Goal: Transaction & Acquisition: Purchase product/service

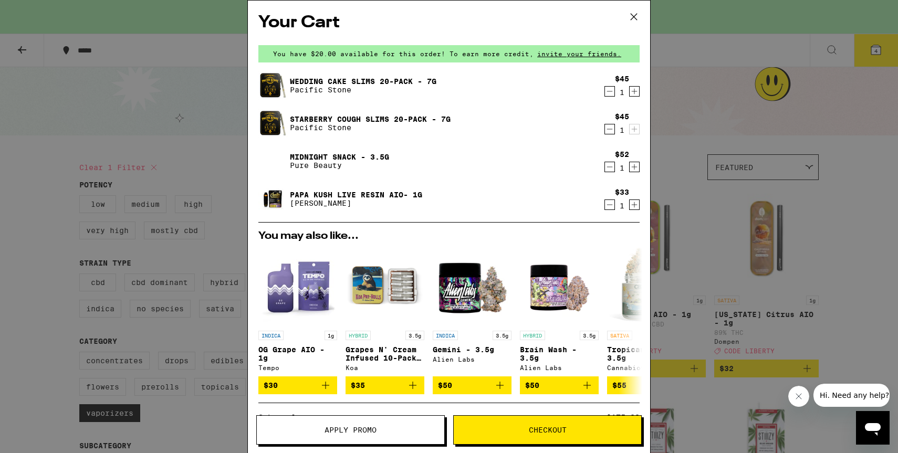
click at [638, 11] on icon at bounding box center [634, 17] width 16 height 16
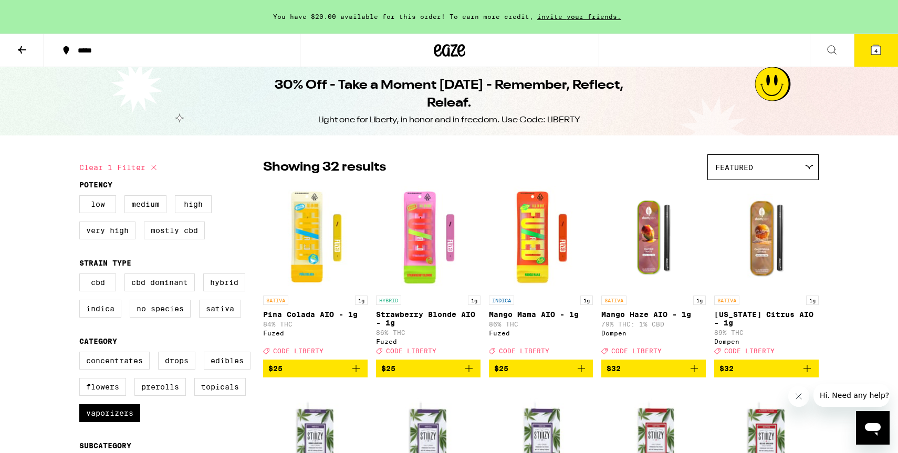
click at [201, 55] on button "*****" at bounding box center [172, 51] width 256 height 32
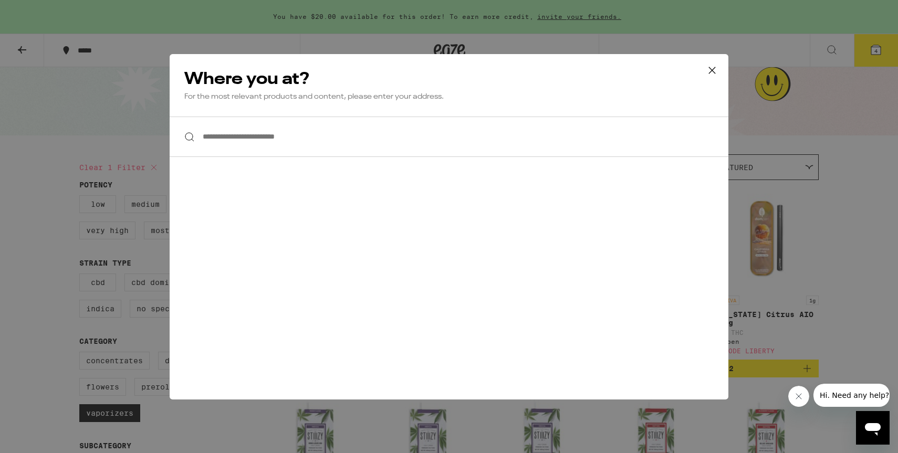
click at [261, 152] on input "**********" at bounding box center [449, 137] width 559 height 40
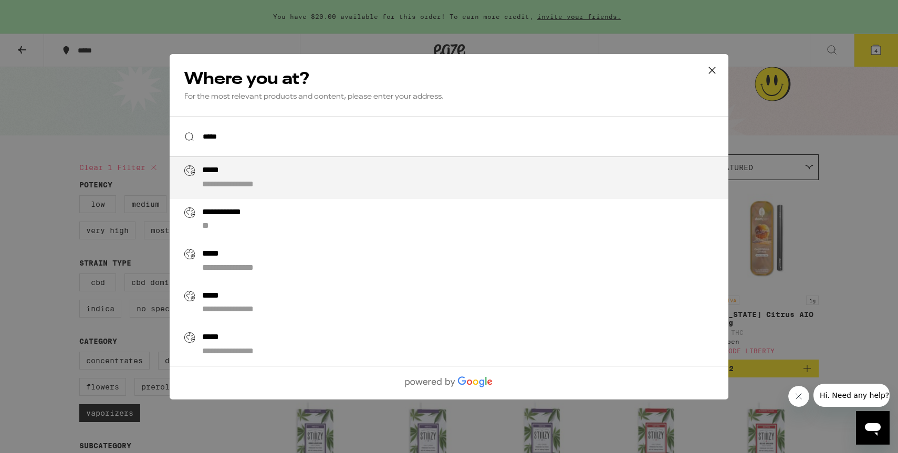
click at [297, 185] on div "**********" at bounding box center [470, 177] width 536 height 25
type input "**********"
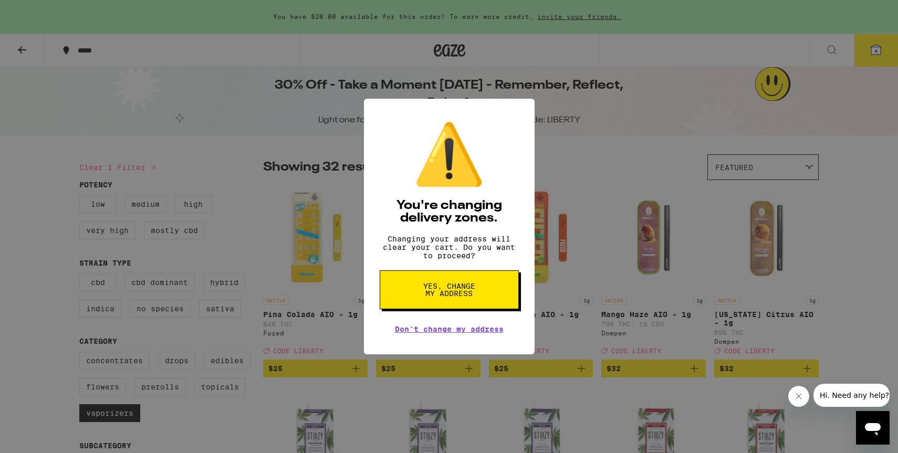
click at [432, 297] on span "Yes, change my address" at bounding box center [449, 290] width 54 height 15
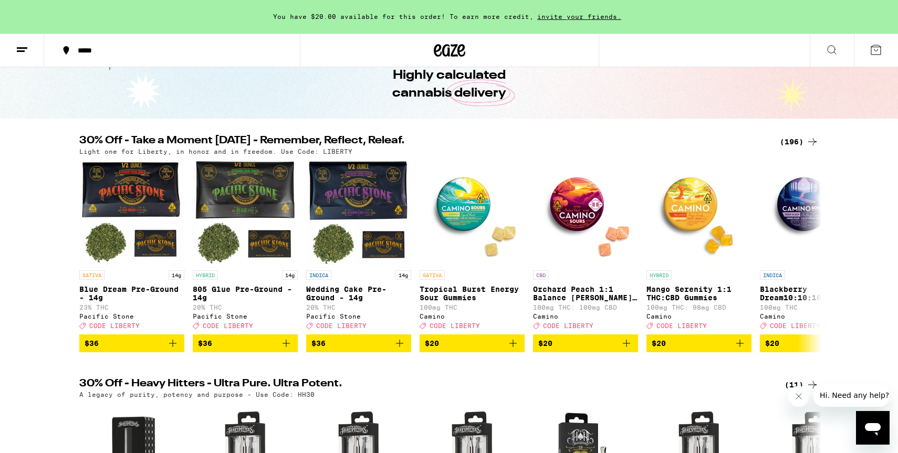
scroll to position [55, 0]
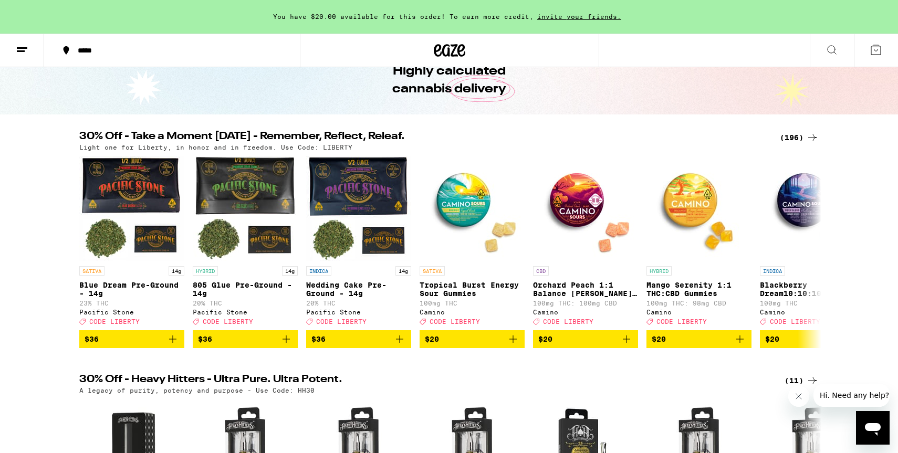
click at [793, 137] on div "(196)" at bounding box center [799, 137] width 39 height 13
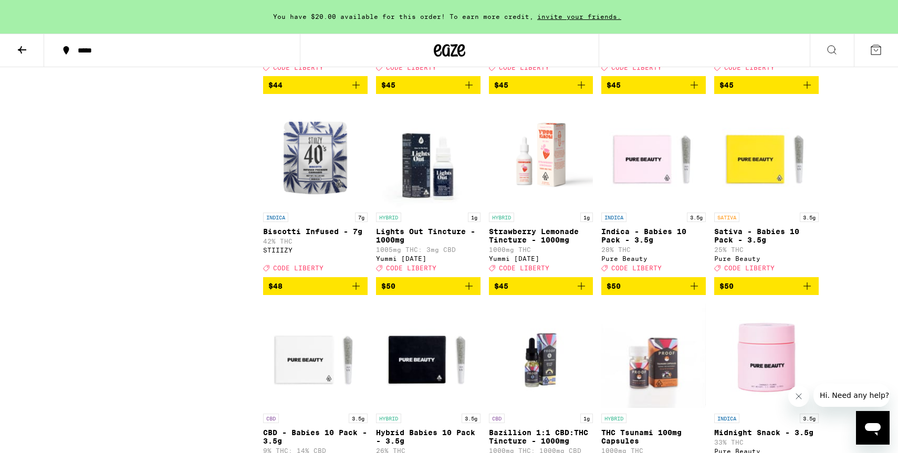
scroll to position [7177, 0]
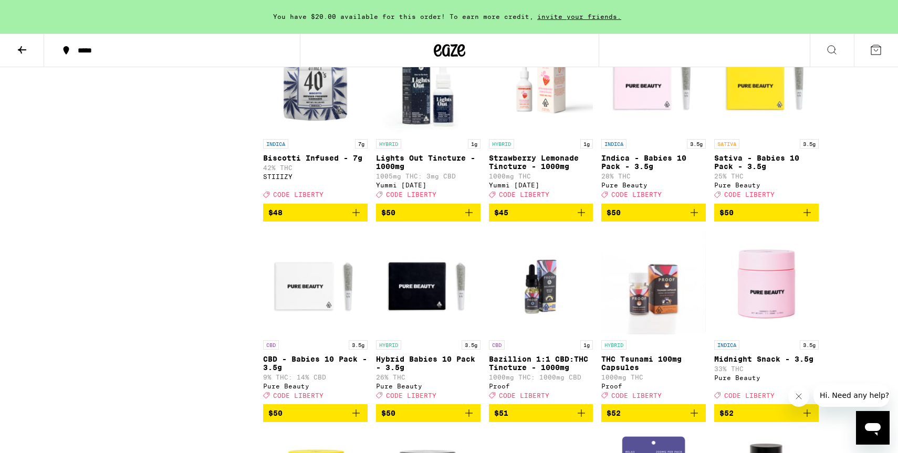
click at [472, 18] on icon "Add to bag" at bounding box center [469, 11] width 13 height 13
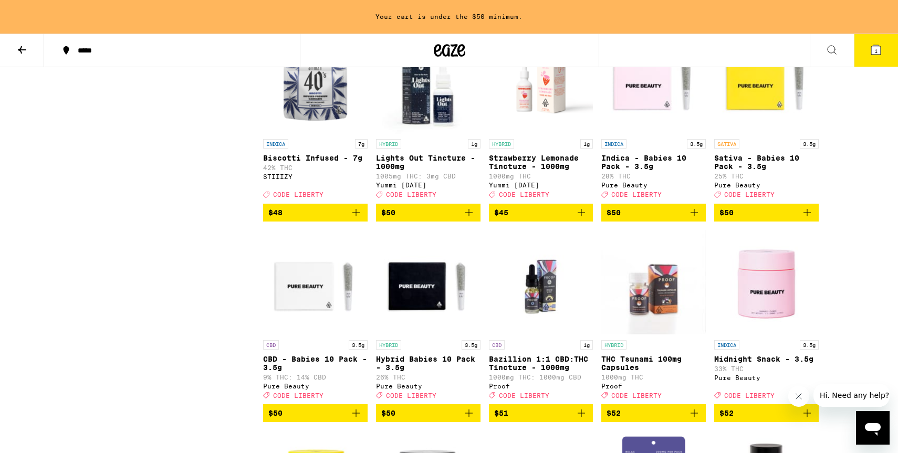
click at [584, 15] on icon "Add to bag" at bounding box center [581, 11] width 7 height 7
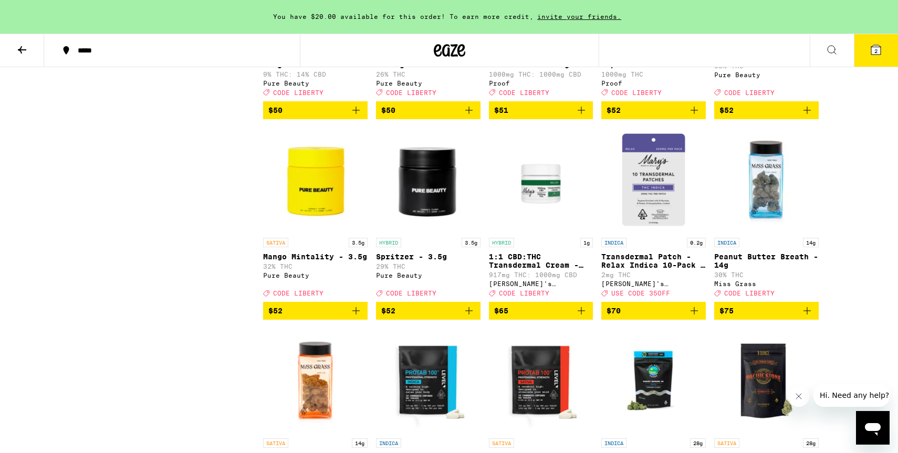
scroll to position [7484, 0]
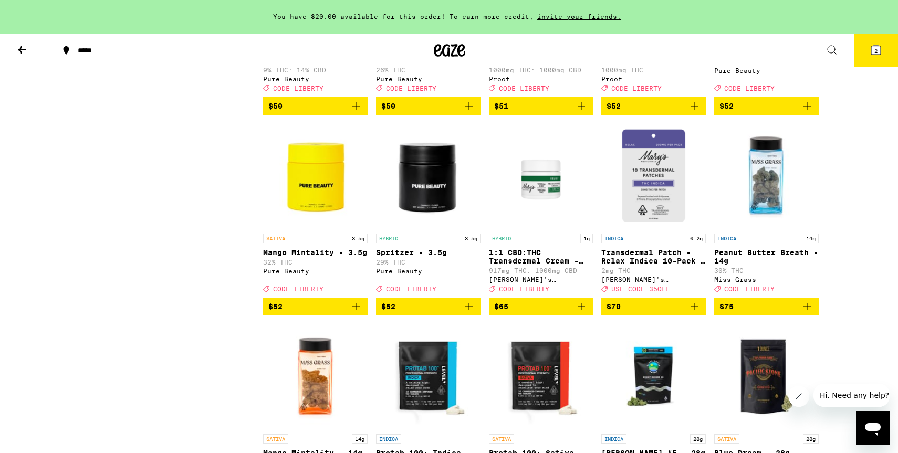
click at [807, 112] on icon "Add to bag" at bounding box center [807, 106] width 13 height 13
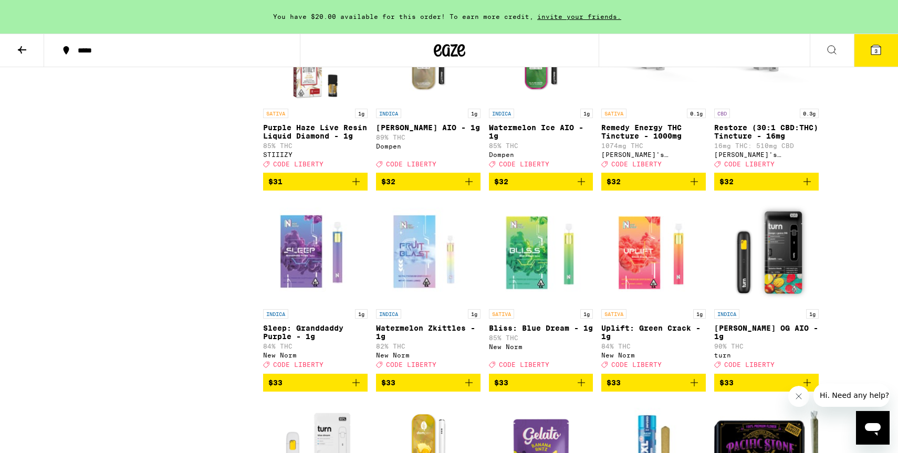
scroll to position [5602, 0]
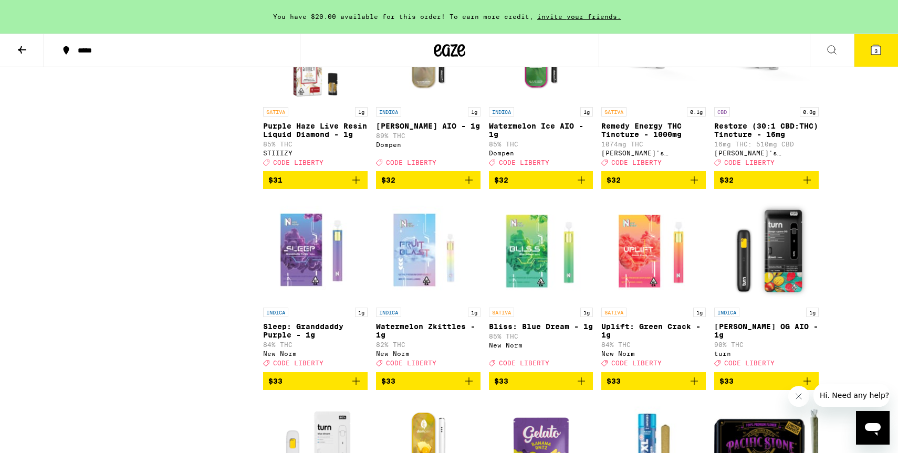
click at [579, 186] on icon "Add to bag" at bounding box center [581, 180] width 13 height 13
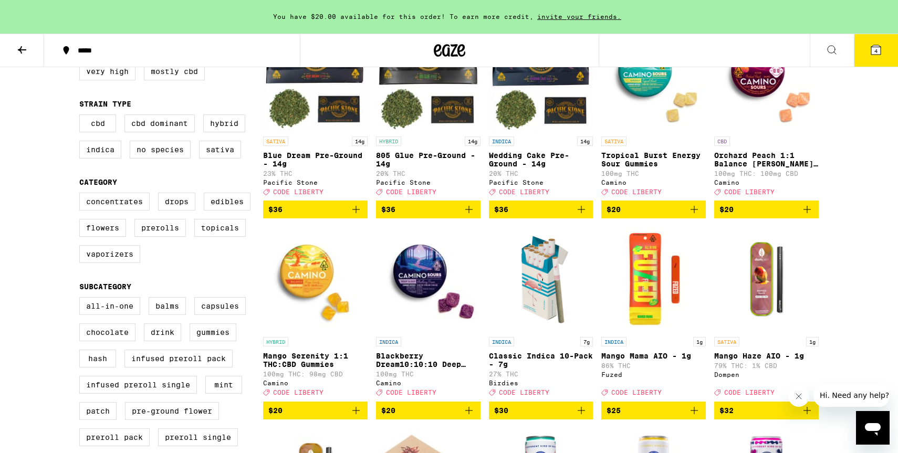
scroll to position [198, 0]
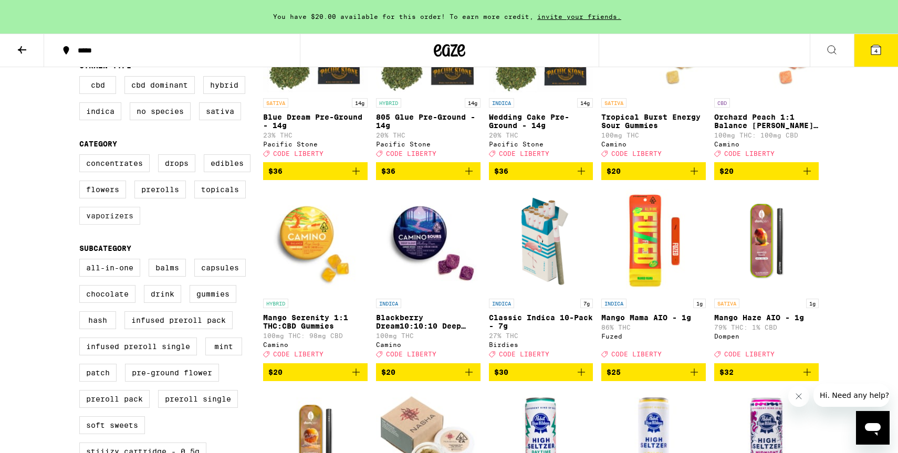
click at [111, 225] on label "Vaporizers" at bounding box center [109, 216] width 61 height 18
click at [82, 157] on input "Vaporizers" at bounding box center [81, 156] width 1 height 1
checkbox input "true"
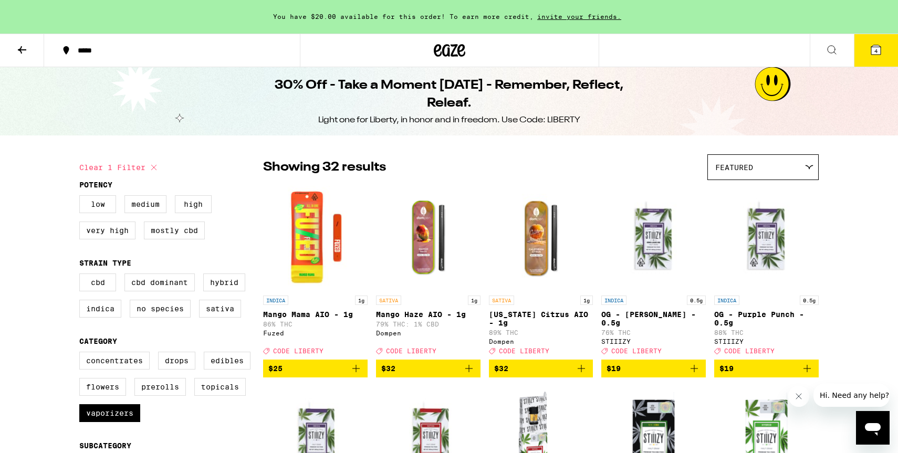
click at [876, 45] on icon at bounding box center [876, 50] width 13 height 13
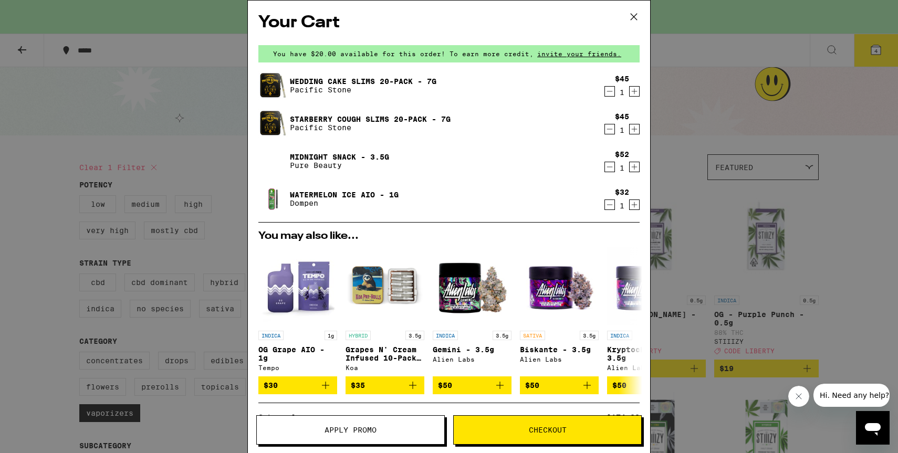
click at [629, 15] on icon at bounding box center [634, 17] width 16 height 16
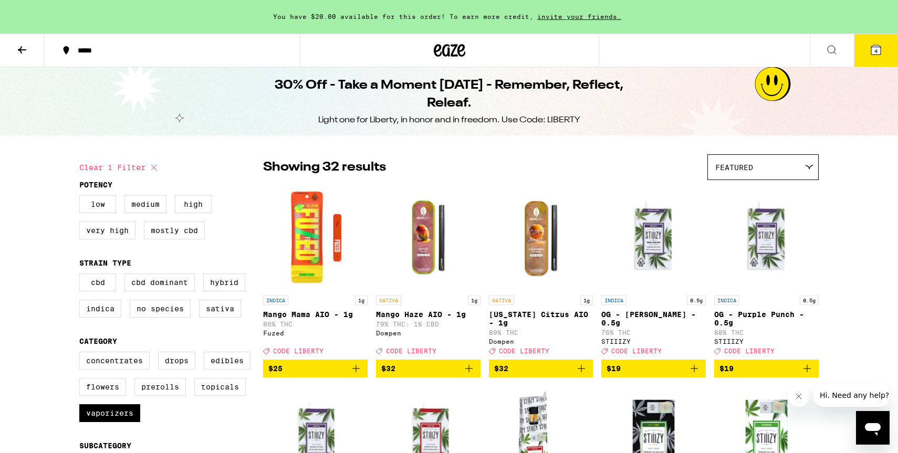
click at [869, 50] on button "4" at bounding box center [876, 50] width 44 height 33
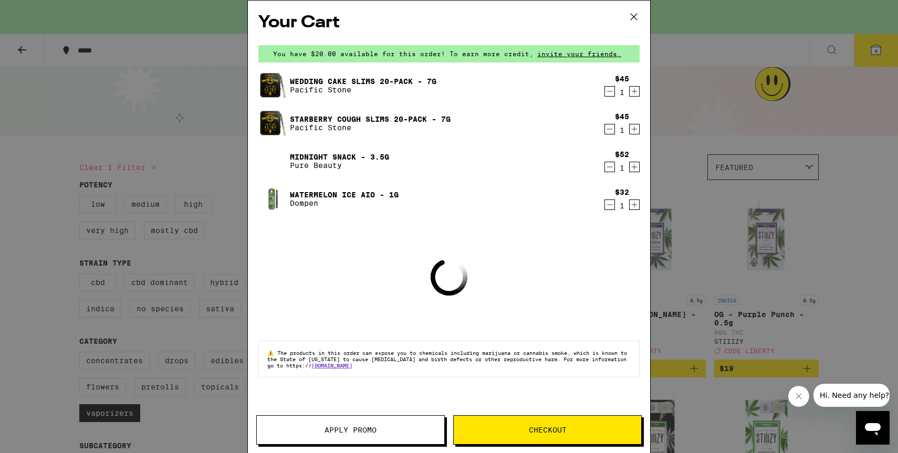
click at [340, 424] on button "Apply Promo" at bounding box center [350, 430] width 189 height 29
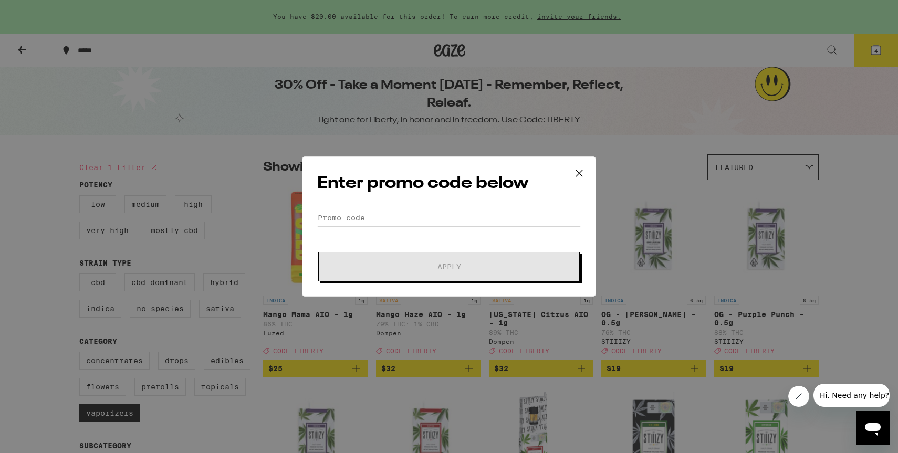
click at [429, 217] on input "Promo Code" at bounding box center [449, 218] width 264 height 16
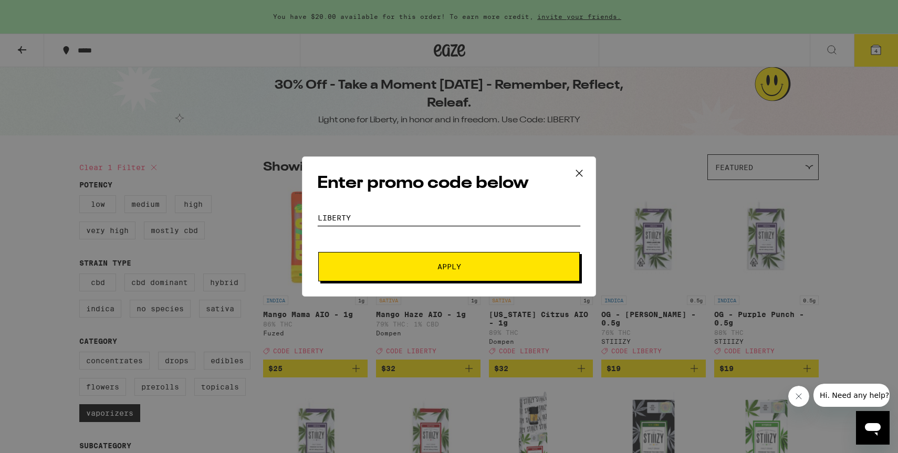
type input "liberty"
click at [318, 252] on button "Apply" at bounding box center [449, 266] width 262 height 29
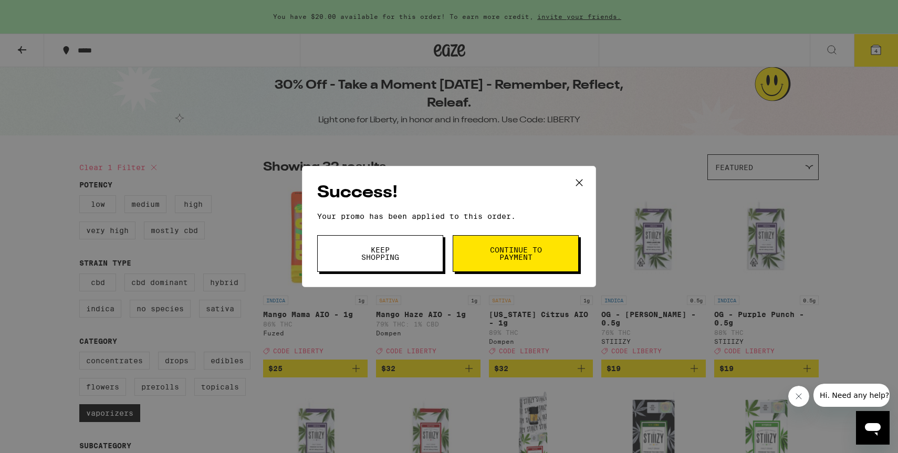
click at [579, 182] on icon at bounding box center [579, 183] width 6 height 6
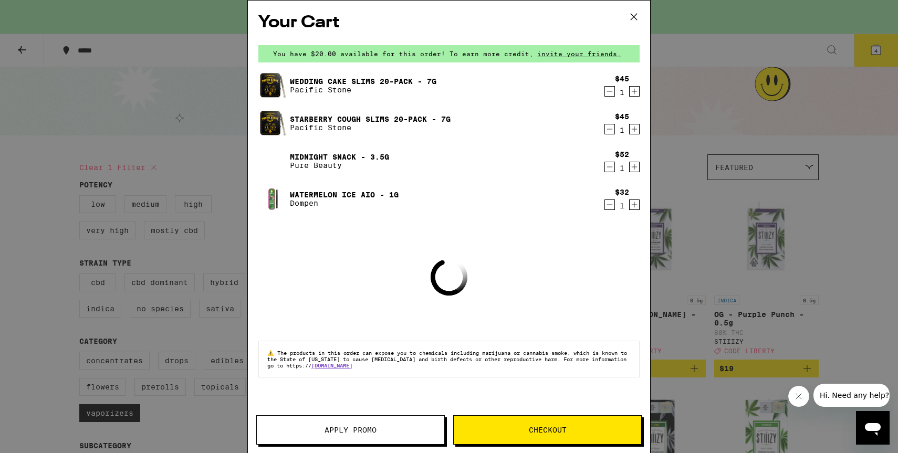
click at [637, 11] on icon at bounding box center [634, 17] width 16 height 16
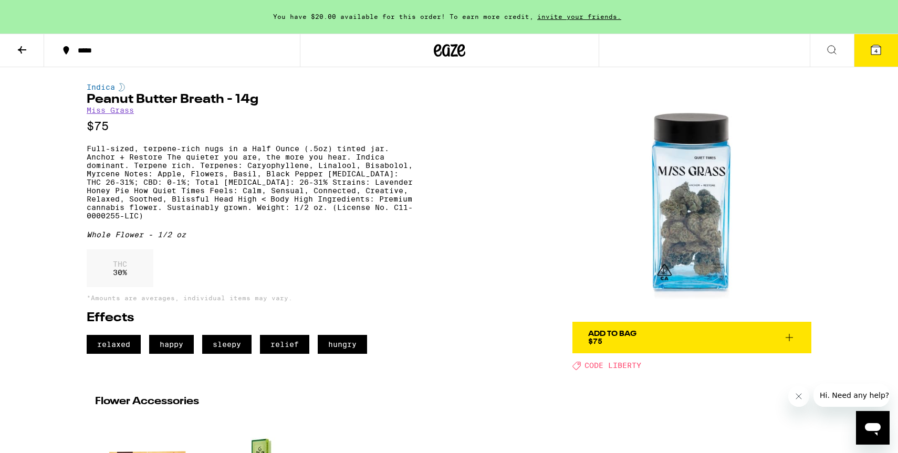
click at [872, 39] on button "4" at bounding box center [876, 50] width 44 height 33
